Goal: Task Accomplishment & Management: Use online tool/utility

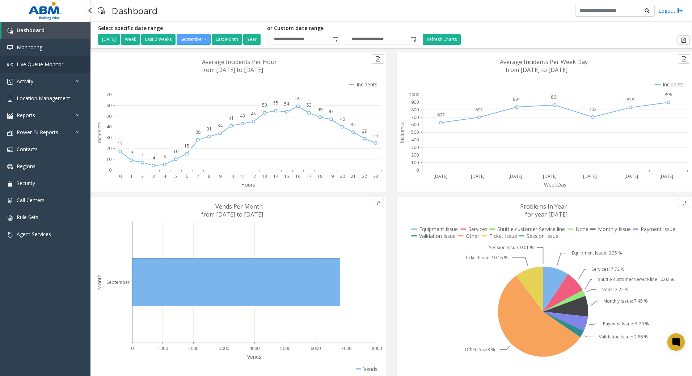
click at [30, 58] on link "Live Queue Monitor" at bounding box center [45, 64] width 90 height 17
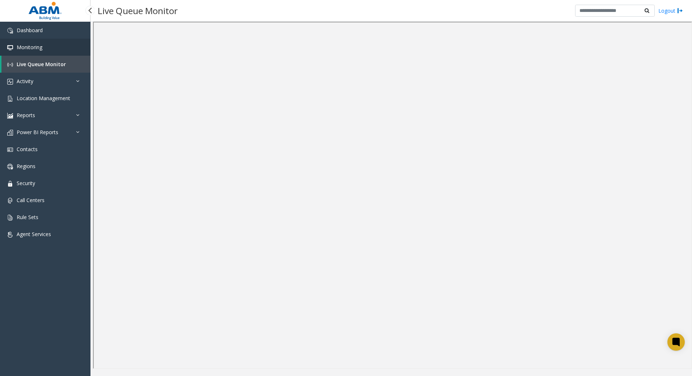
click at [32, 48] on span "Monitoring" at bounding box center [30, 47] width 26 height 7
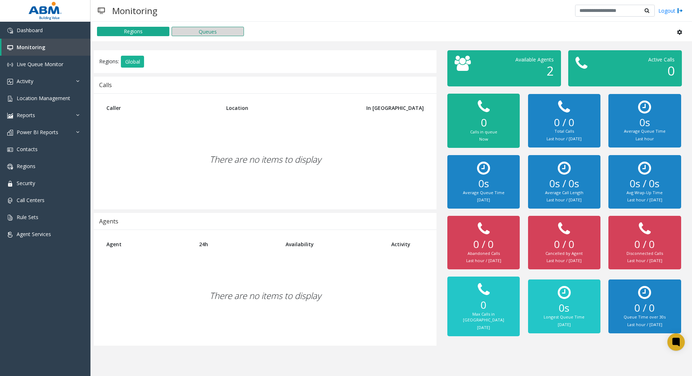
click at [215, 30] on button "Queues" at bounding box center [207, 31] width 72 height 9
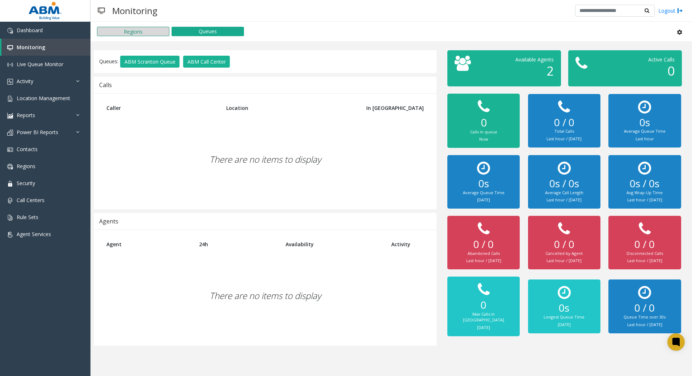
click at [156, 31] on button "Regions" at bounding box center [133, 31] width 72 height 9
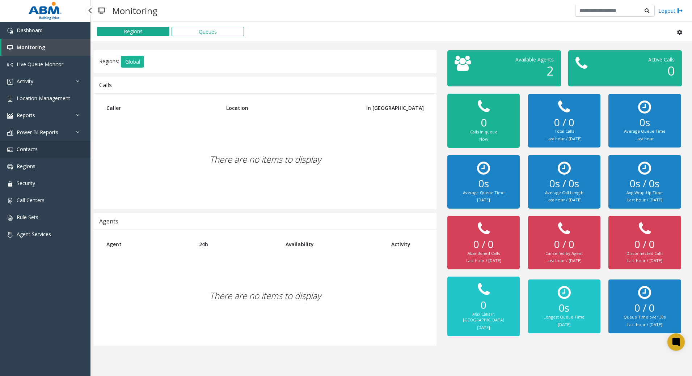
click at [46, 150] on link "Contacts" at bounding box center [45, 149] width 90 height 17
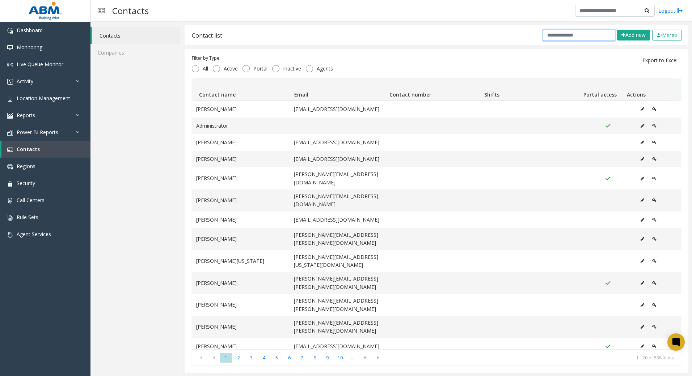
click at [548, 36] on input "text" at bounding box center [579, 35] width 72 height 11
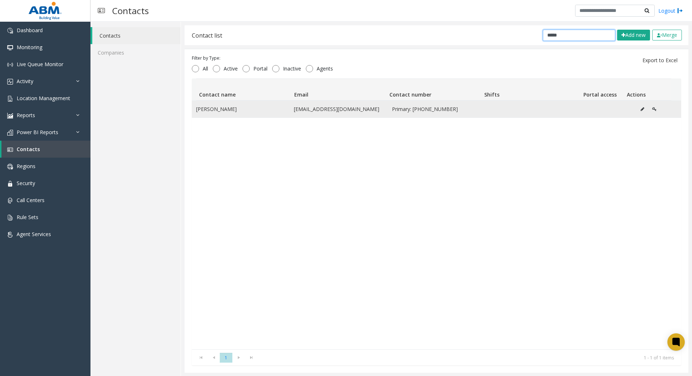
type input "*****"
click at [310, 109] on td "[EMAIL_ADDRESS][DOMAIN_NAME]" at bounding box center [338, 109] width 98 height 17
click at [640, 110] on icon "Data table" at bounding box center [642, 109] width 4 height 4
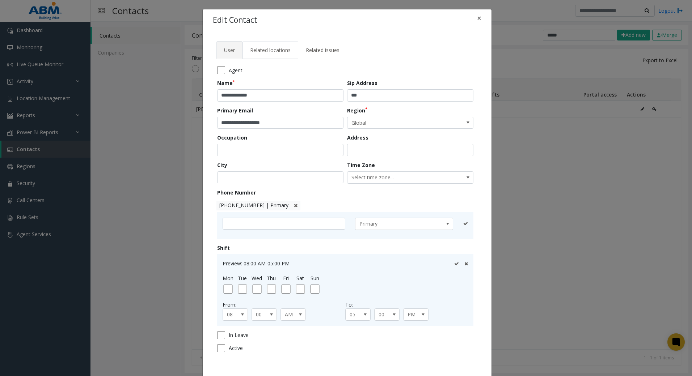
click at [268, 50] on span "Related locations" at bounding box center [270, 50] width 41 height 7
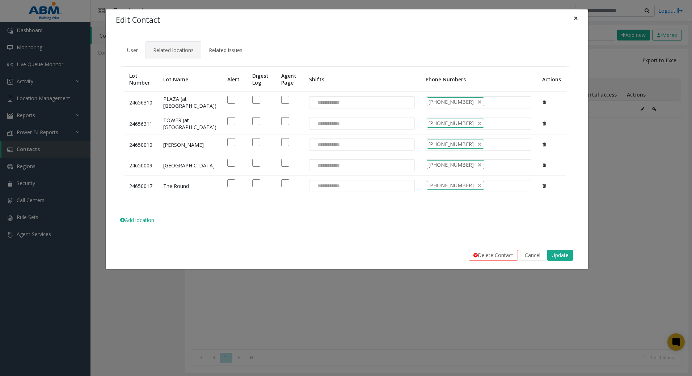
click at [578, 20] on button "×" at bounding box center [575, 18] width 14 height 18
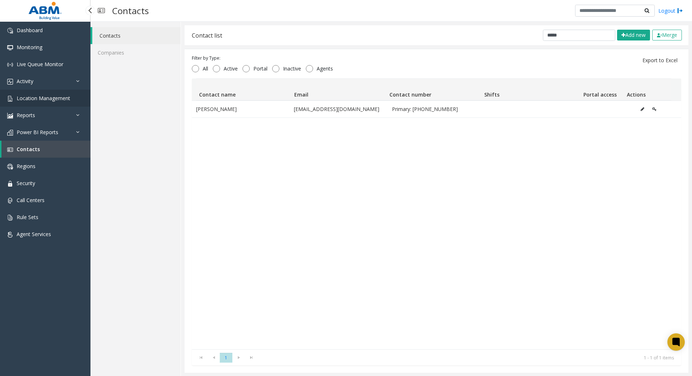
click at [29, 101] on span "Location Management" at bounding box center [44, 98] width 54 height 7
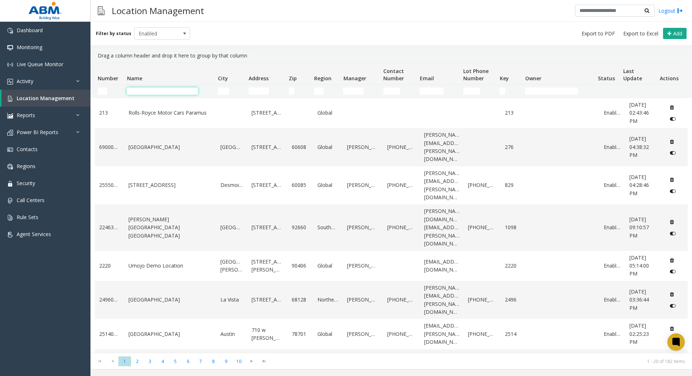
click at [173, 92] on input "Name Filter" at bounding box center [162, 91] width 71 height 7
click at [171, 95] on td "Name Filter" at bounding box center [169, 91] width 91 height 13
click at [172, 94] on input "Name Filter" at bounding box center [162, 91] width 71 height 7
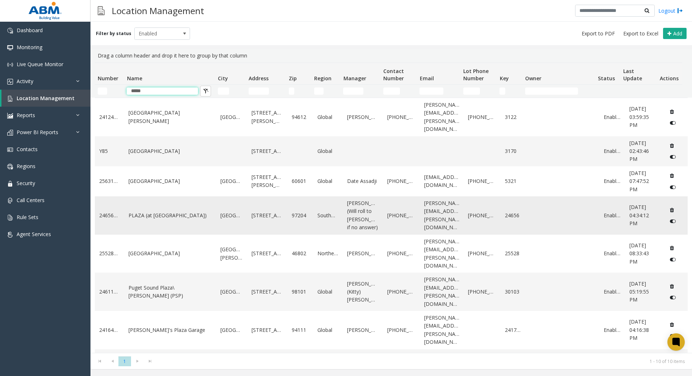
type input "*****"
click at [167, 216] on td "PLAZA (at [GEOGRAPHIC_DATA])" at bounding box center [170, 215] width 92 height 38
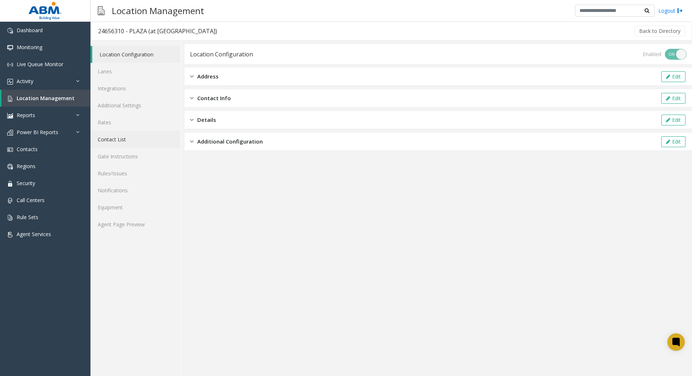
click at [152, 136] on link "Contact List" at bounding box center [135, 139] width 90 height 17
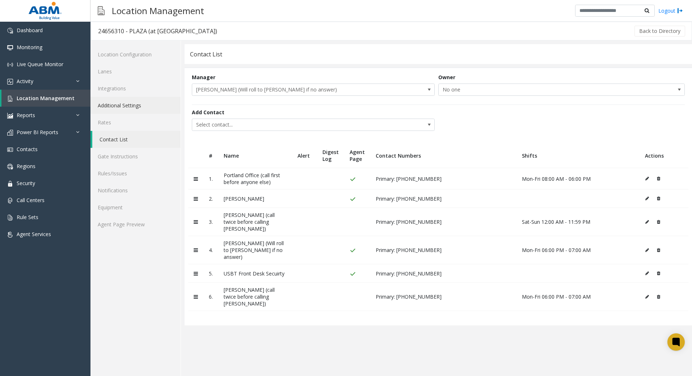
click at [142, 102] on link "Additional Settings" at bounding box center [135, 105] width 90 height 17
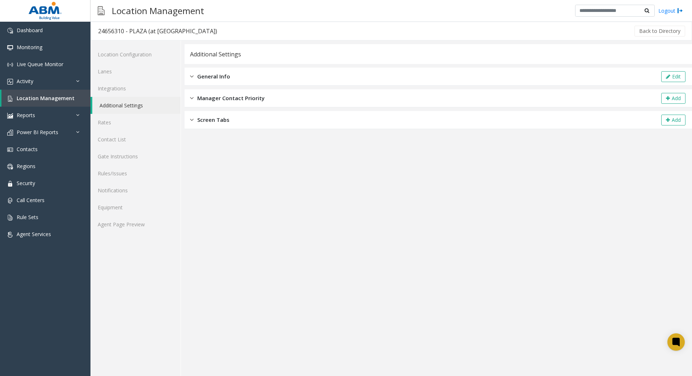
click at [268, 78] on div "General Info Edit" at bounding box center [437, 77] width 507 height 18
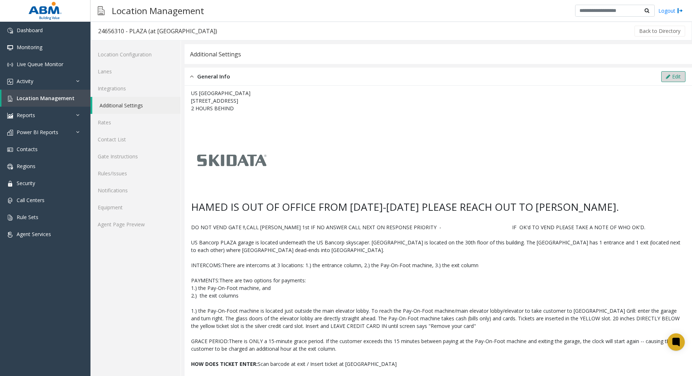
click at [666, 76] on icon at bounding box center [668, 76] width 4 height 5
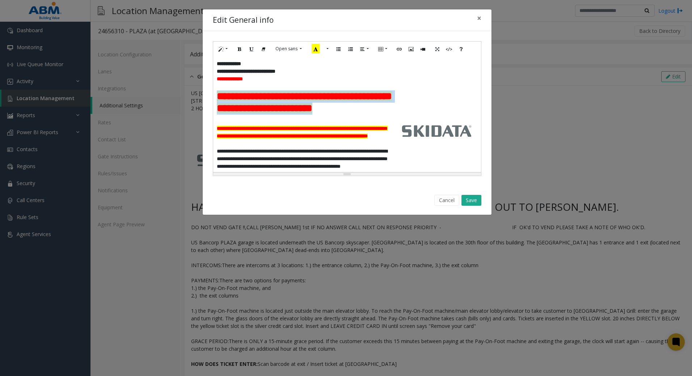
drag, startPoint x: 324, startPoint y: 125, endPoint x: 217, endPoint y: 102, distance: 109.7
click at [217, 102] on h2 "**********" at bounding box center [347, 102] width 260 height 24
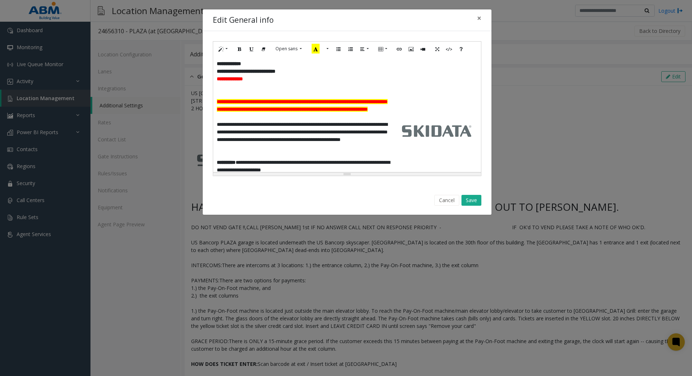
click at [254, 95] on p at bounding box center [347, 94] width 260 height 8
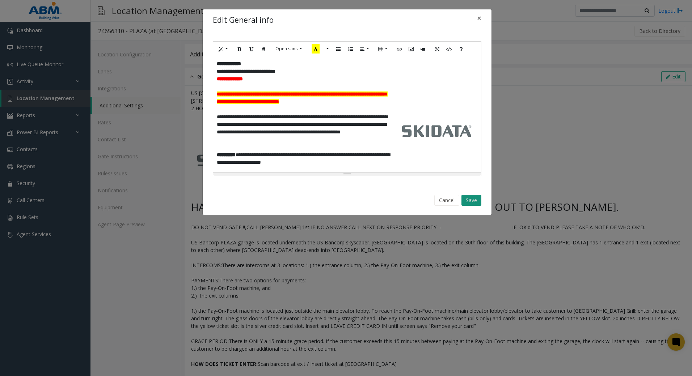
click at [471, 198] on button "Save" at bounding box center [471, 200] width 20 height 11
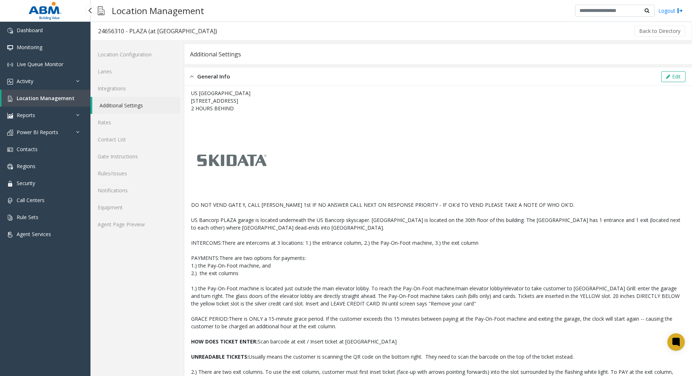
click at [51, 95] on span "Location Management" at bounding box center [46, 98] width 58 height 7
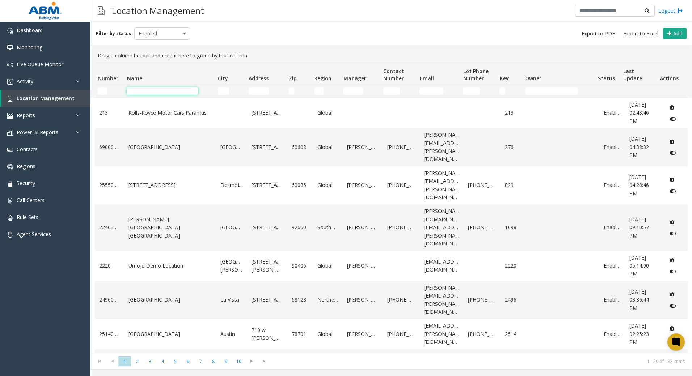
click at [173, 90] on input "Name Filter" at bounding box center [162, 91] width 71 height 7
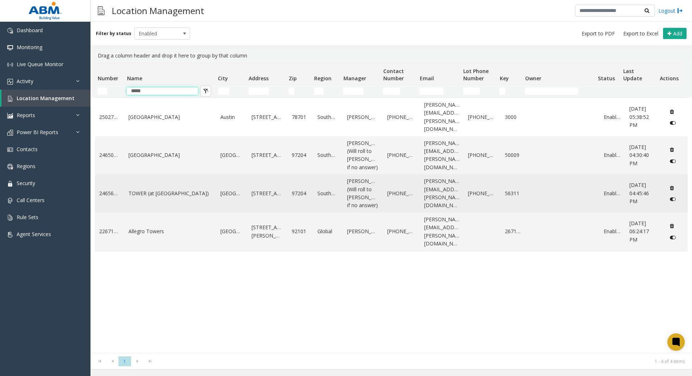
type input "*****"
click at [175, 197] on link "TOWER (at [GEOGRAPHIC_DATA])" at bounding box center [169, 194] width 83 height 8
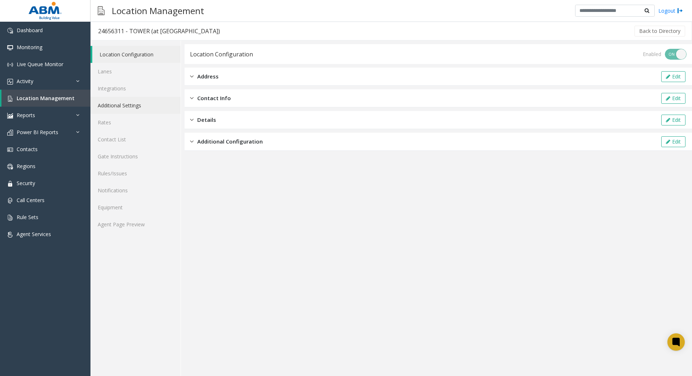
click at [134, 105] on link "Additional Settings" at bounding box center [135, 105] width 90 height 17
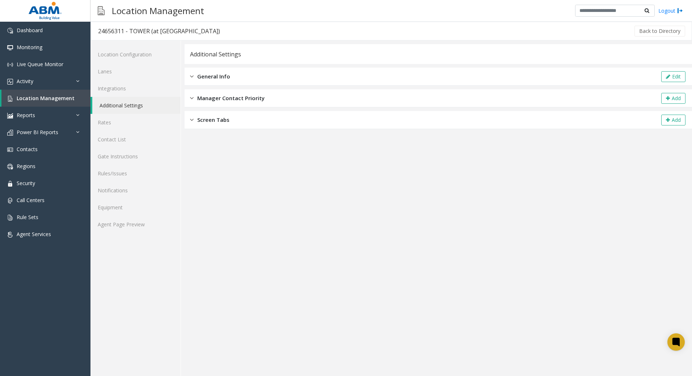
click at [223, 78] on span "General Info" at bounding box center [213, 76] width 33 height 8
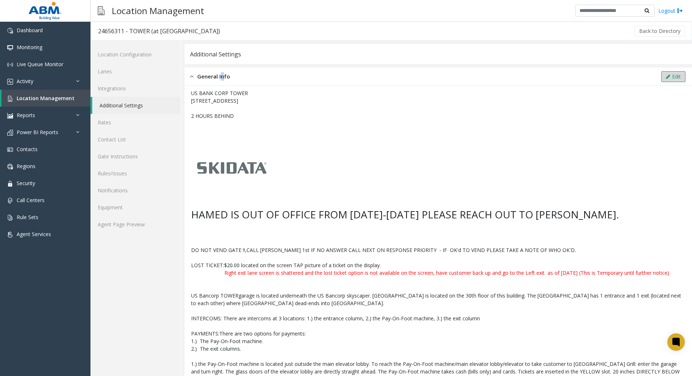
click at [664, 74] on button "Edit" at bounding box center [673, 76] width 24 height 11
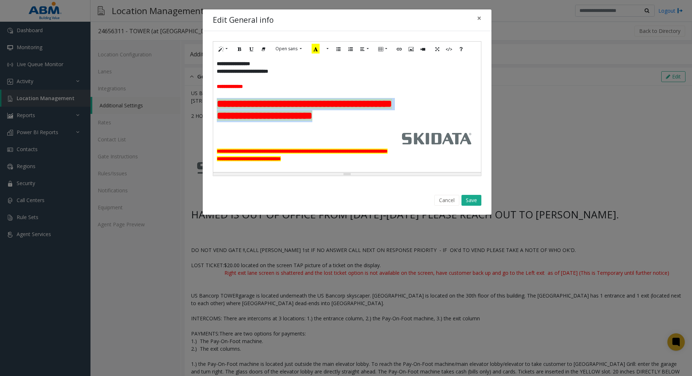
drag, startPoint x: 341, startPoint y: 135, endPoint x: 218, endPoint y: 102, distance: 127.7
click at [218, 102] on div "**********" at bounding box center [347, 114] width 268 height 116
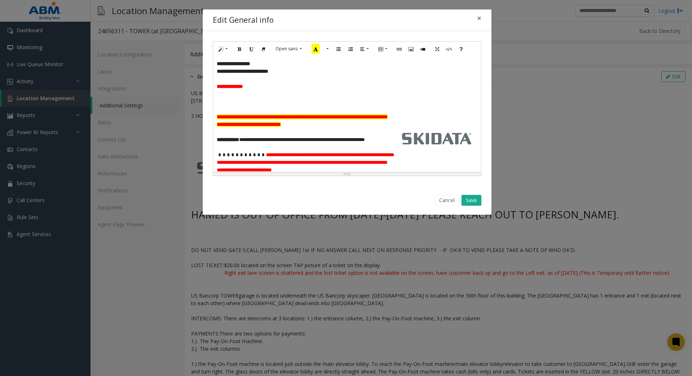
scroll to position [7, 0]
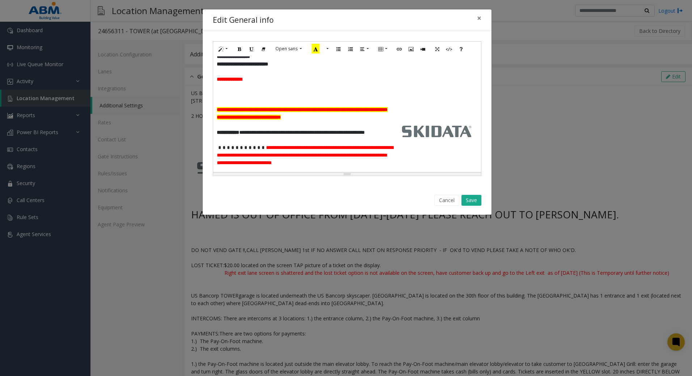
click at [286, 100] on p at bounding box center [347, 102] width 260 height 8
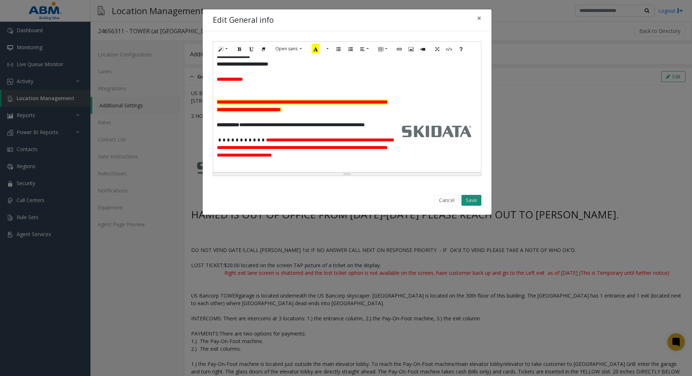
click at [476, 205] on button "Save" at bounding box center [471, 200] width 20 height 11
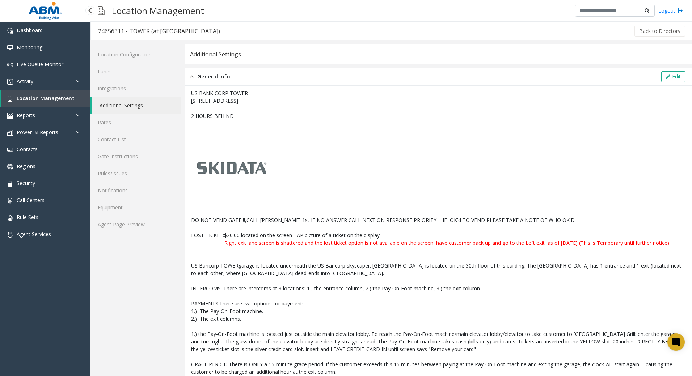
click at [51, 97] on span "Location Management" at bounding box center [46, 98] width 58 height 7
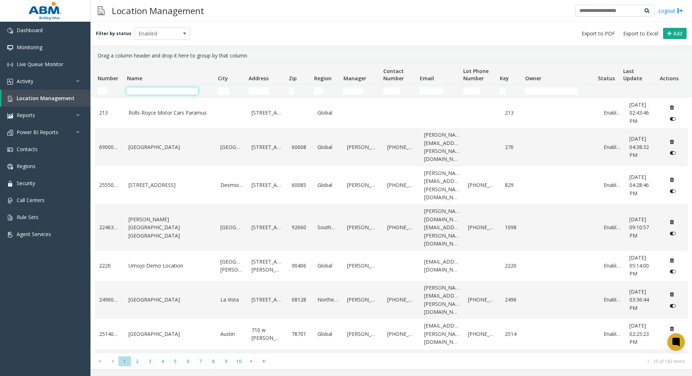
drag, startPoint x: 139, startPoint y: 89, endPoint x: 137, endPoint y: 94, distance: 4.9
click at [139, 89] on input "Name Filter" at bounding box center [162, 91] width 71 height 7
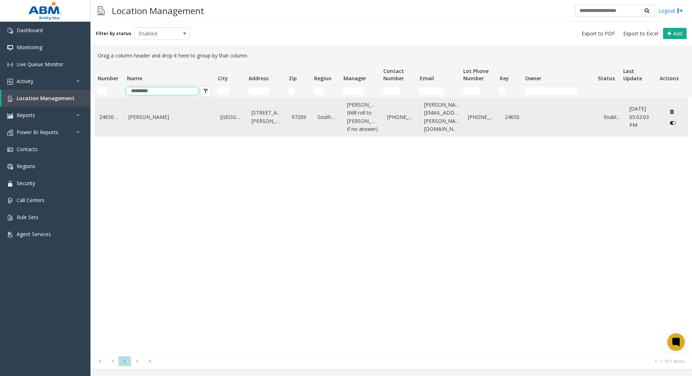
type input "*********"
click at [177, 136] on td "[PERSON_NAME]" at bounding box center [170, 117] width 92 height 38
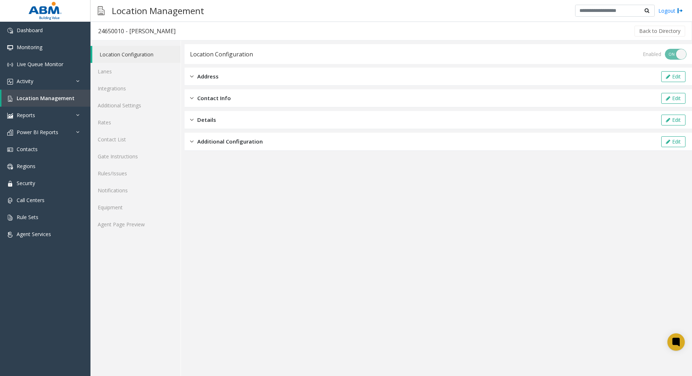
click at [258, 79] on div "Address Edit" at bounding box center [437, 77] width 507 height 18
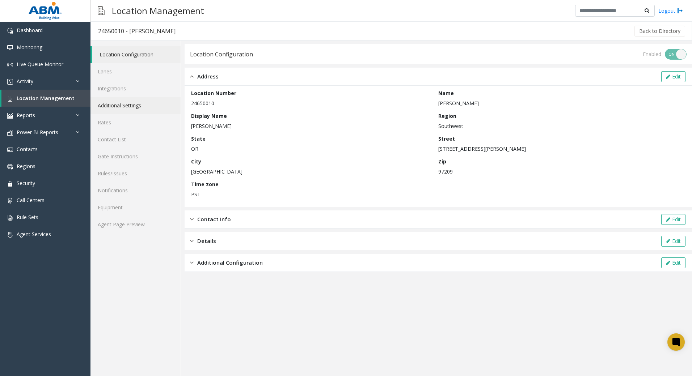
click at [146, 100] on link "Additional Settings" at bounding box center [135, 105] width 90 height 17
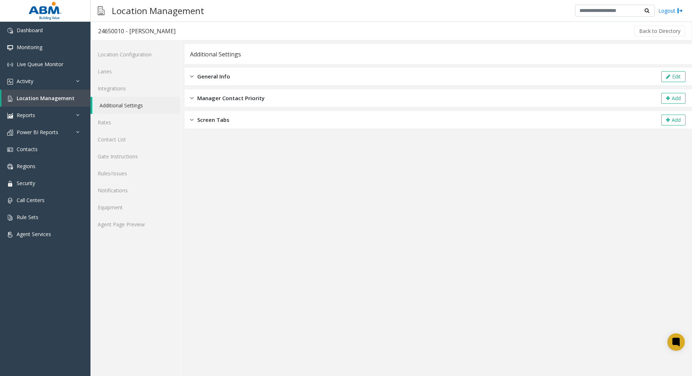
drag, startPoint x: 239, startPoint y: 80, endPoint x: 251, endPoint y: 80, distance: 11.6
click at [240, 80] on div "General Info Edit" at bounding box center [437, 77] width 507 height 18
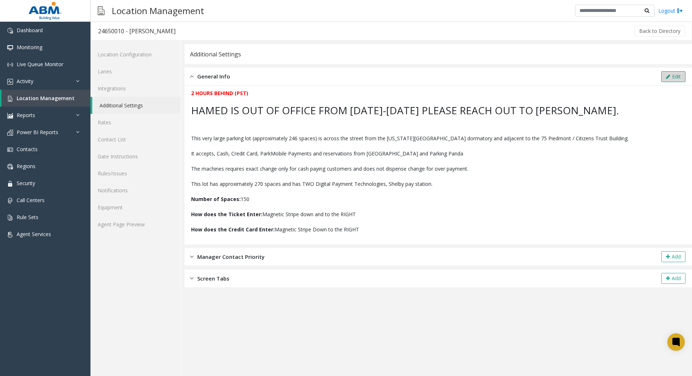
click at [669, 78] on icon at bounding box center [668, 76] width 4 height 5
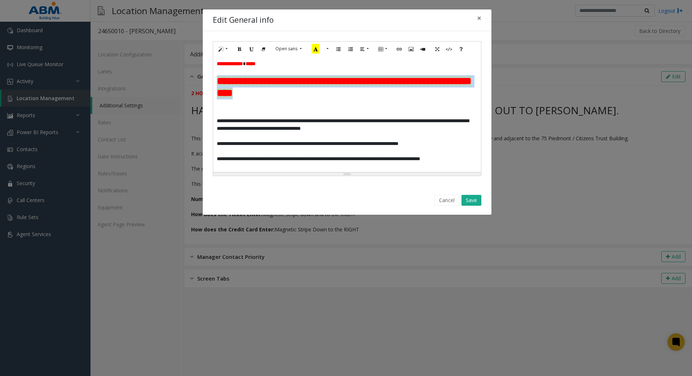
drag, startPoint x: 368, startPoint y: 100, endPoint x: 213, endPoint y: 80, distance: 156.5
click at [206, 85] on div "**********" at bounding box center [347, 108] width 289 height 155
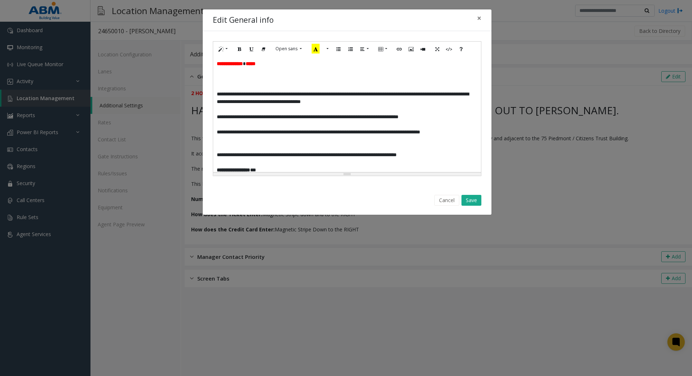
click at [282, 82] on p at bounding box center [347, 79] width 260 height 8
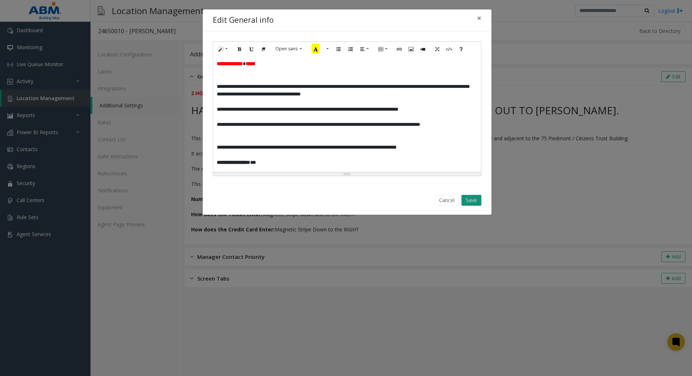
click at [475, 197] on button "Save" at bounding box center [471, 200] width 20 height 11
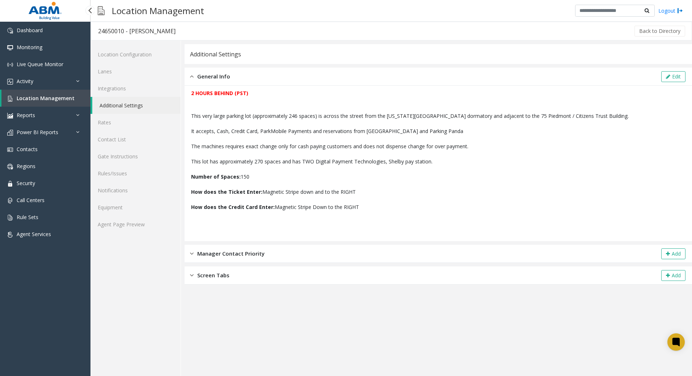
click at [58, 103] on link "Location Management" at bounding box center [45, 98] width 89 height 17
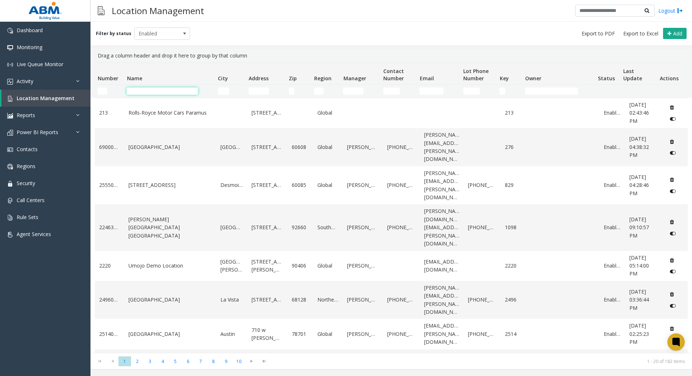
click at [178, 93] on input "Name Filter" at bounding box center [162, 91] width 71 height 7
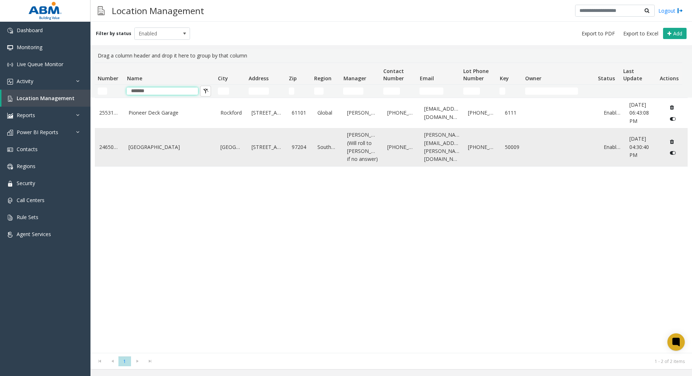
type input "*******"
click at [181, 151] on link "[GEOGRAPHIC_DATA]" at bounding box center [169, 147] width 83 height 8
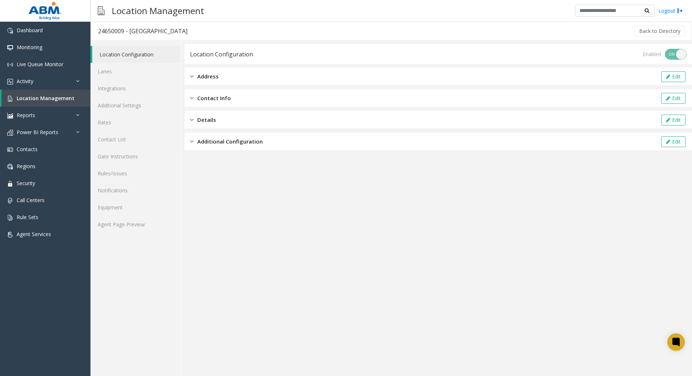
click at [221, 78] on div "Address Edit" at bounding box center [437, 77] width 507 height 18
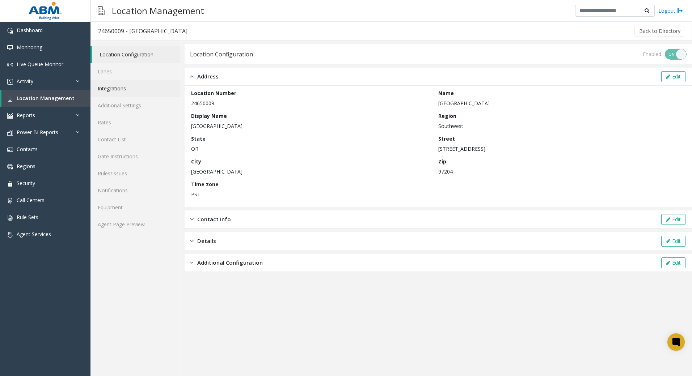
click at [144, 86] on link "Integrations" at bounding box center [135, 88] width 90 height 17
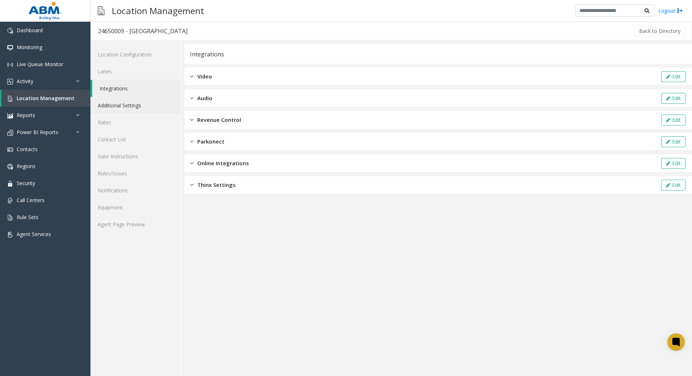
click at [142, 105] on link "Additional Settings" at bounding box center [135, 105] width 90 height 17
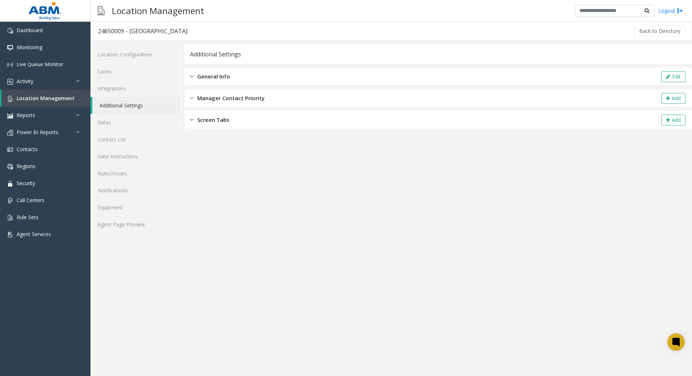
click at [215, 82] on div "General Info Edit" at bounding box center [437, 77] width 507 height 18
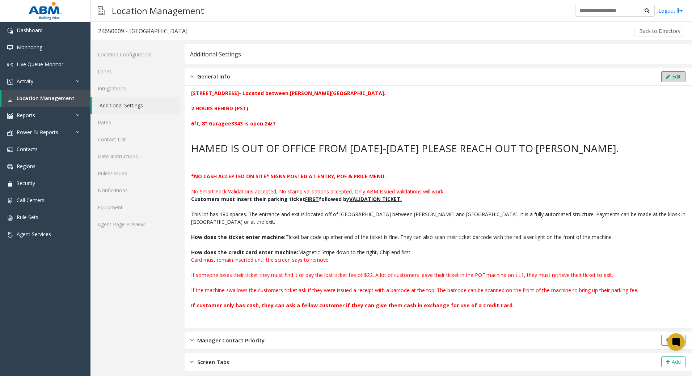
click at [677, 79] on button "Edit" at bounding box center [673, 76] width 24 height 11
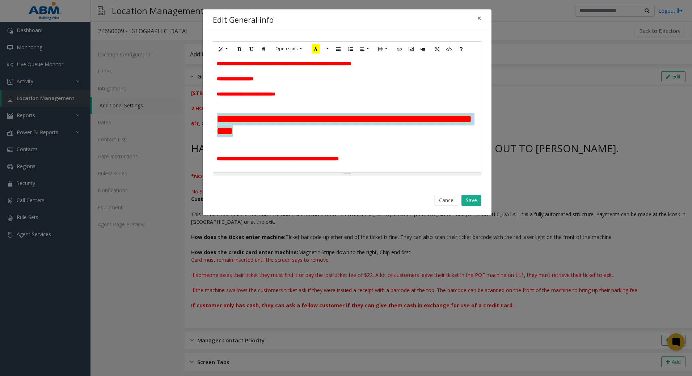
drag, startPoint x: 388, startPoint y: 133, endPoint x: 213, endPoint y: 123, distance: 175.0
click at [213, 123] on div "**********" at bounding box center [347, 114] width 268 height 116
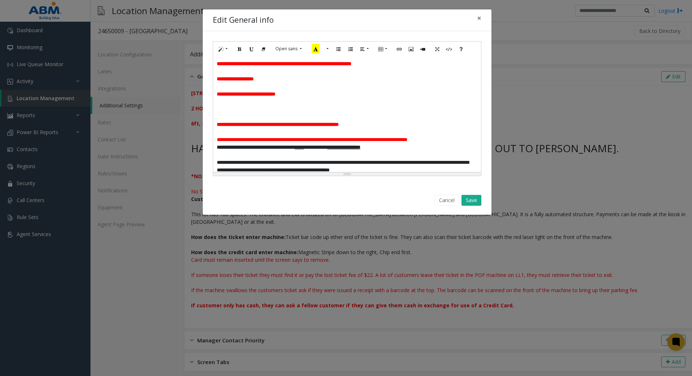
click at [240, 111] on p at bounding box center [347, 110] width 260 height 8
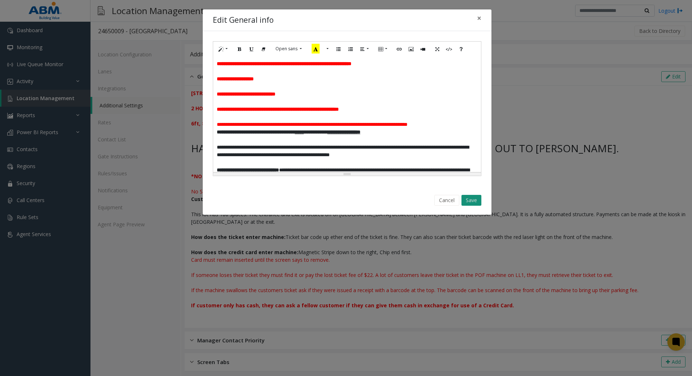
click at [476, 196] on button "Save" at bounding box center [471, 200] width 20 height 11
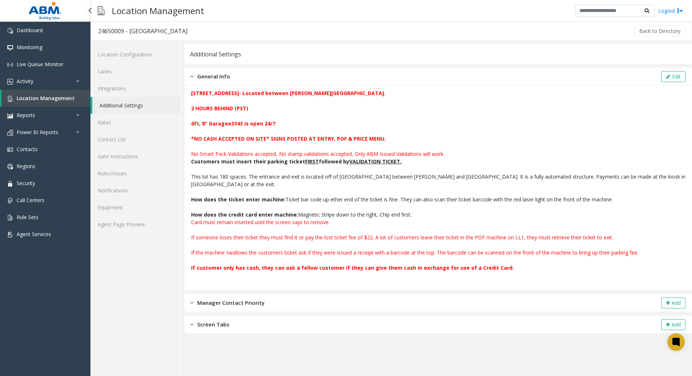
click at [61, 101] on span "Location Management" at bounding box center [46, 98] width 58 height 7
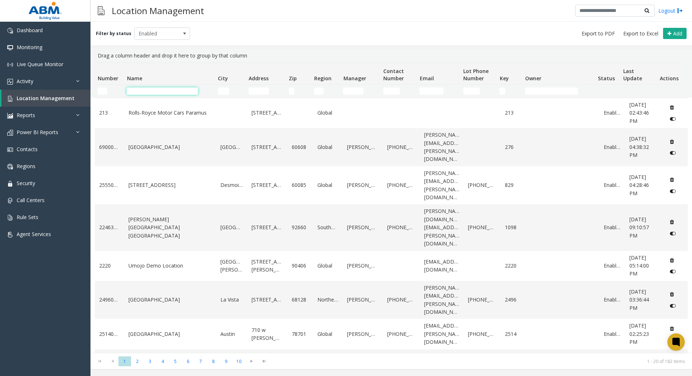
click at [186, 94] on input "Name Filter" at bounding box center [162, 91] width 71 height 7
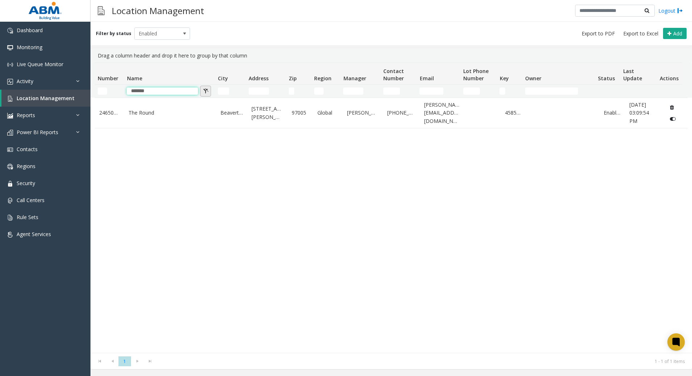
type input "*********"
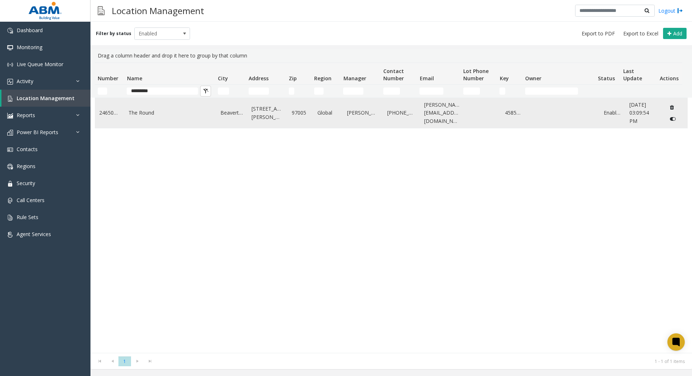
click at [177, 114] on app-root "Dashboard Monitoring Live Queue Monitor Activity Daily Activity Lane Activity A…" at bounding box center [346, 188] width 692 height 376
click at [151, 116] on link "The Round" at bounding box center [169, 113] width 83 height 8
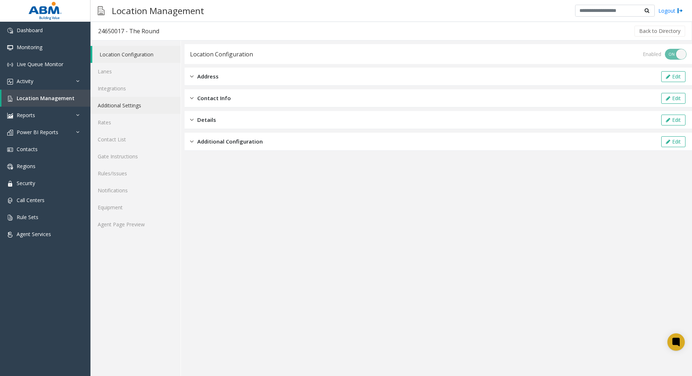
click at [119, 107] on link "Additional Settings" at bounding box center [135, 105] width 90 height 17
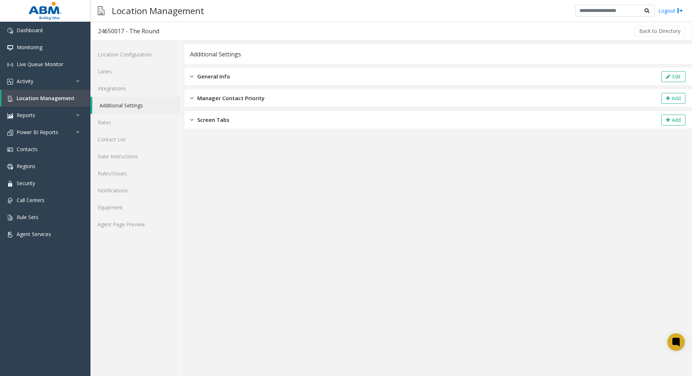
click at [236, 76] on div "General Info Edit" at bounding box center [437, 77] width 507 height 18
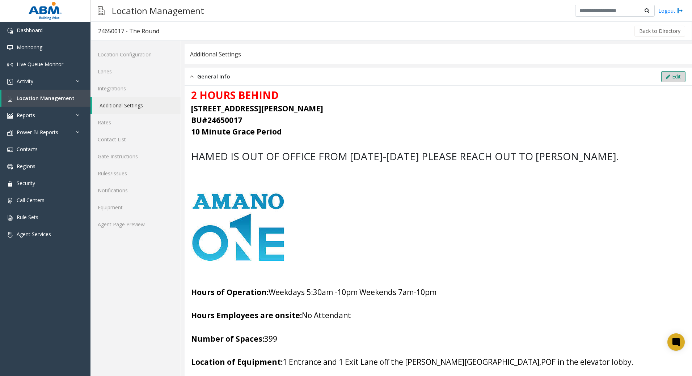
click at [669, 73] on button "Edit" at bounding box center [673, 76] width 24 height 11
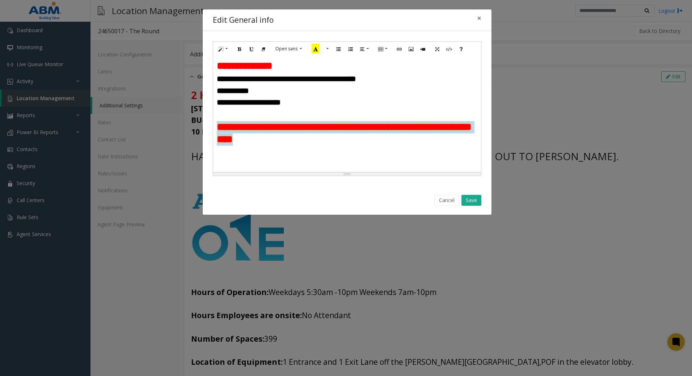
drag, startPoint x: 374, startPoint y: 148, endPoint x: 216, endPoint y: 125, distance: 159.4
click at [216, 125] on div "**********" at bounding box center [347, 114] width 268 height 116
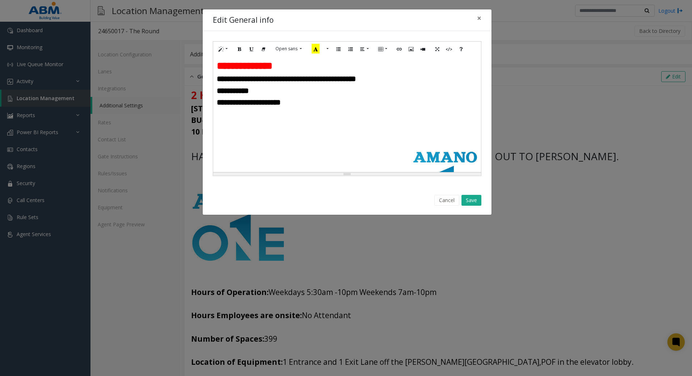
click at [258, 126] on h2 at bounding box center [347, 127] width 260 height 12
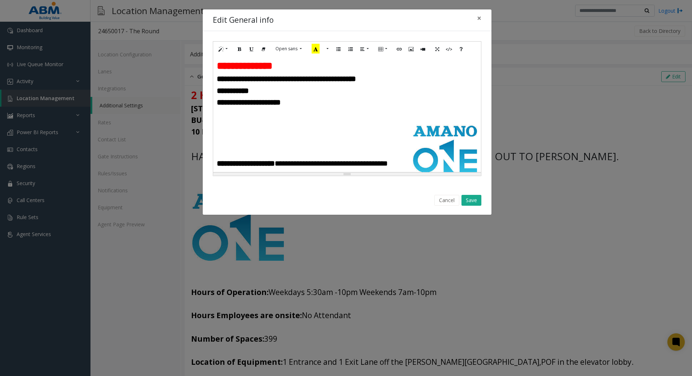
click at [276, 128] on h4 at bounding box center [347, 128] width 260 height 9
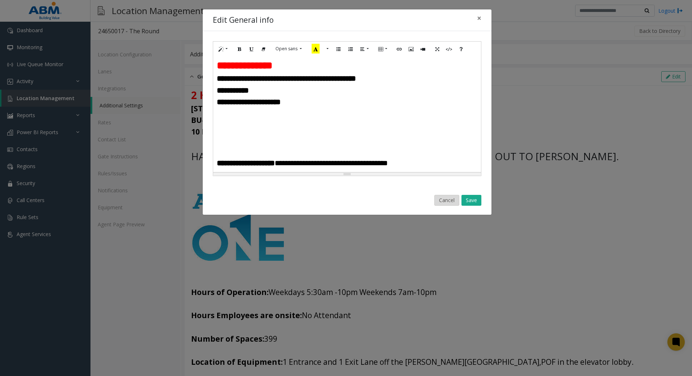
click at [445, 200] on button "Cancel" at bounding box center [446, 200] width 25 height 11
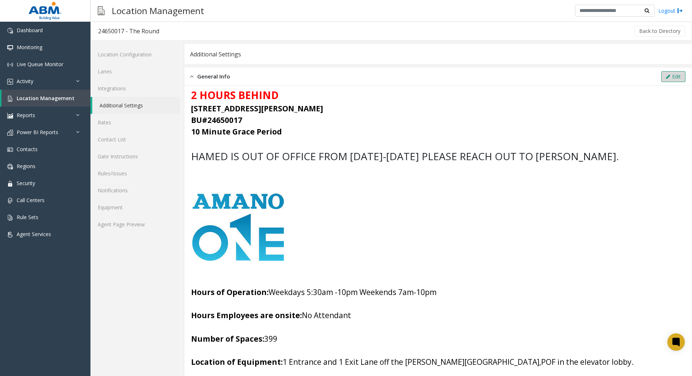
click at [667, 77] on button "Edit" at bounding box center [673, 76] width 24 height 11
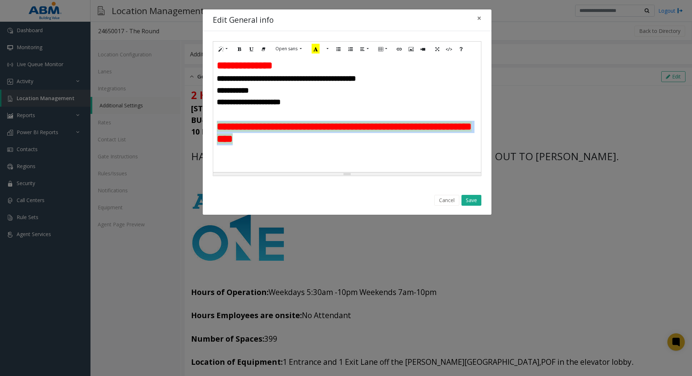
drag, startPoint x: 381, startPoint y: 149, endPoint x: 220, endPoint y: 127, distance: 162.8
click at [220, 127] on div "**********" at bounding box center [347, 114] width 268 height 116
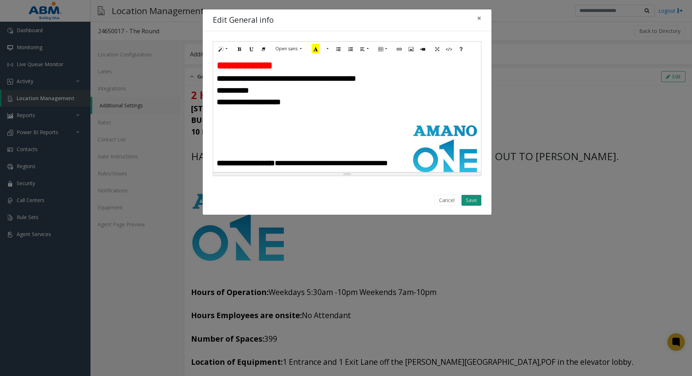
click at [478, 200] on button "Save" at bounding box center [471, 200] width 20 height 11
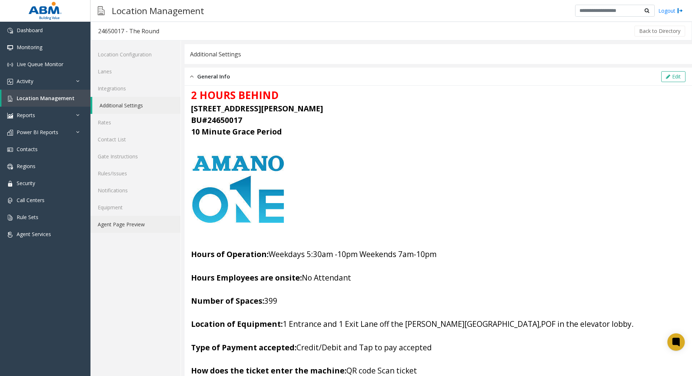
click at [97, 229] on link "Agent Page Preview" at bounding box center [135, 224] width 90 height 17
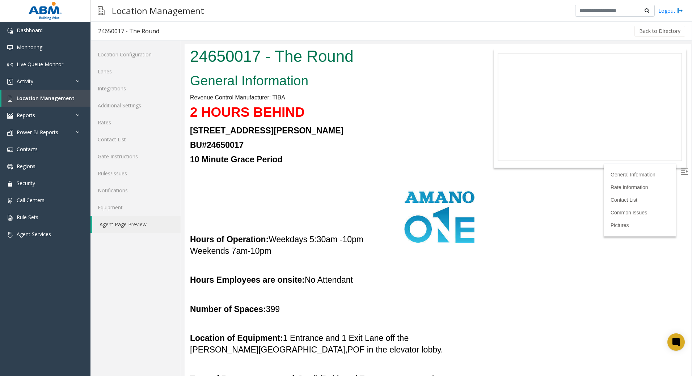
click at [518, 293] on body "24650017 - The Round General Information Revenue Control Manufacturer: TIBA 2 H…" at bounding box center [437, 210] width 506 height 332
click at [390, 287] on div "General Information Revenue Control Manufacturer: TIBA 2 HOURS BEHIND [STREET_A…" at bounding box center [331, 351] width 295 height 561
click at [45, 101] on span "Location Management" at bounding box center [46, 98] width 58 height 7
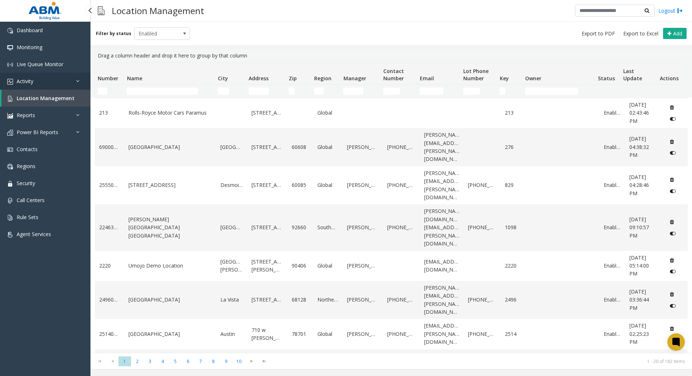
click at [41, 82] on link "Activity" at bounding box center [45, 81] width 90 height 17
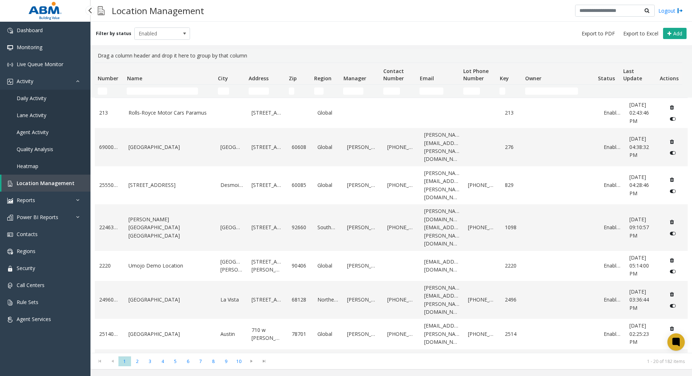
click at [37, 99] on span "Daily Activity" at bounding box center [32, 98] width 30 height 7
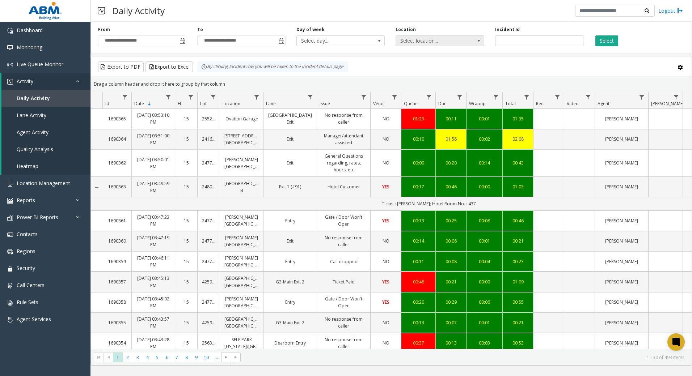
click at [424, 42] on span "Select location..." at bounding box center [431, 41] width 70 height 10
click at [433, 41] on span "Select location..." at bounding box center [431, 41] width 70 height 10
type input "*********"
click at [449, 81] on li "24801921 The Westerly" at bounding box center [439, 79] width 86 height 10
click at [610, 42] on button "Select" at bounding box center [606, 40] width 23 height 11
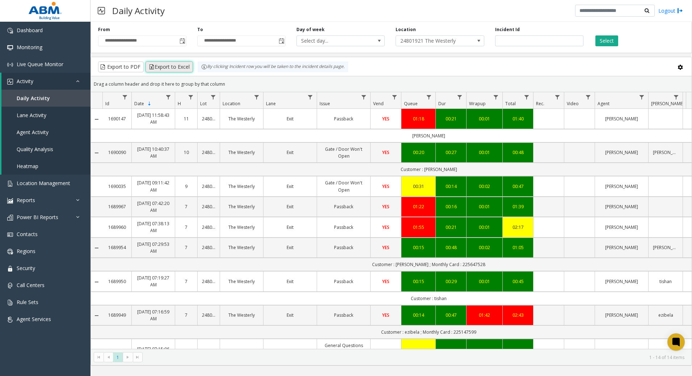
click at [170, 67] on button "Export to Excel" at bounding box center [168, 66] width 47 height 11
click at [43, 90] on link "Daily Activity" at bounding box center [45, 98] width 89 height 17
click at [29, 84] on span "Activity" at bounding box center [25, 81] width 17 height 7
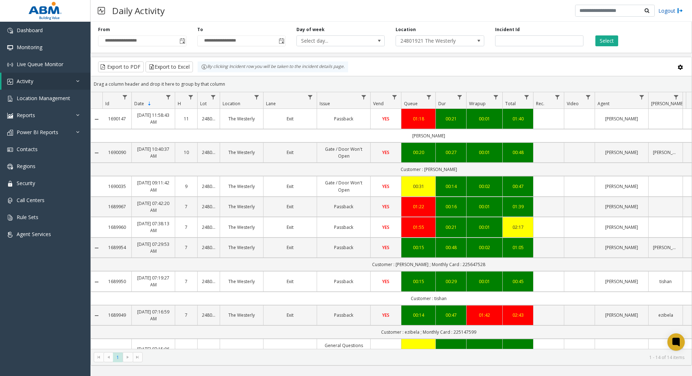
click at [668, 11] on link "Logout" at bounding box center [670, 11] width 25 height 8
